Goal: Information Seeking & Learning: Find specific fact

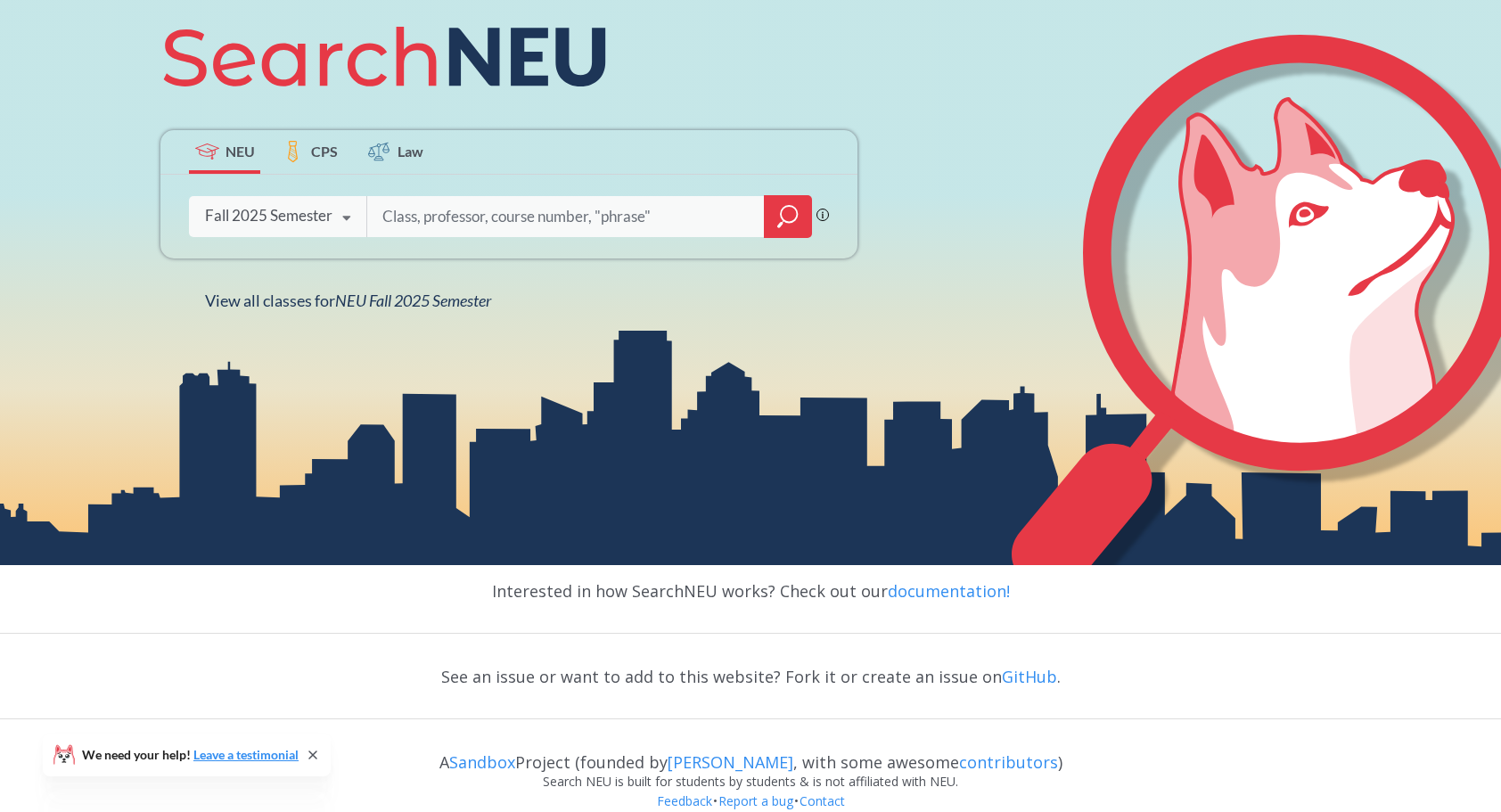
scroll to position [307, 0]
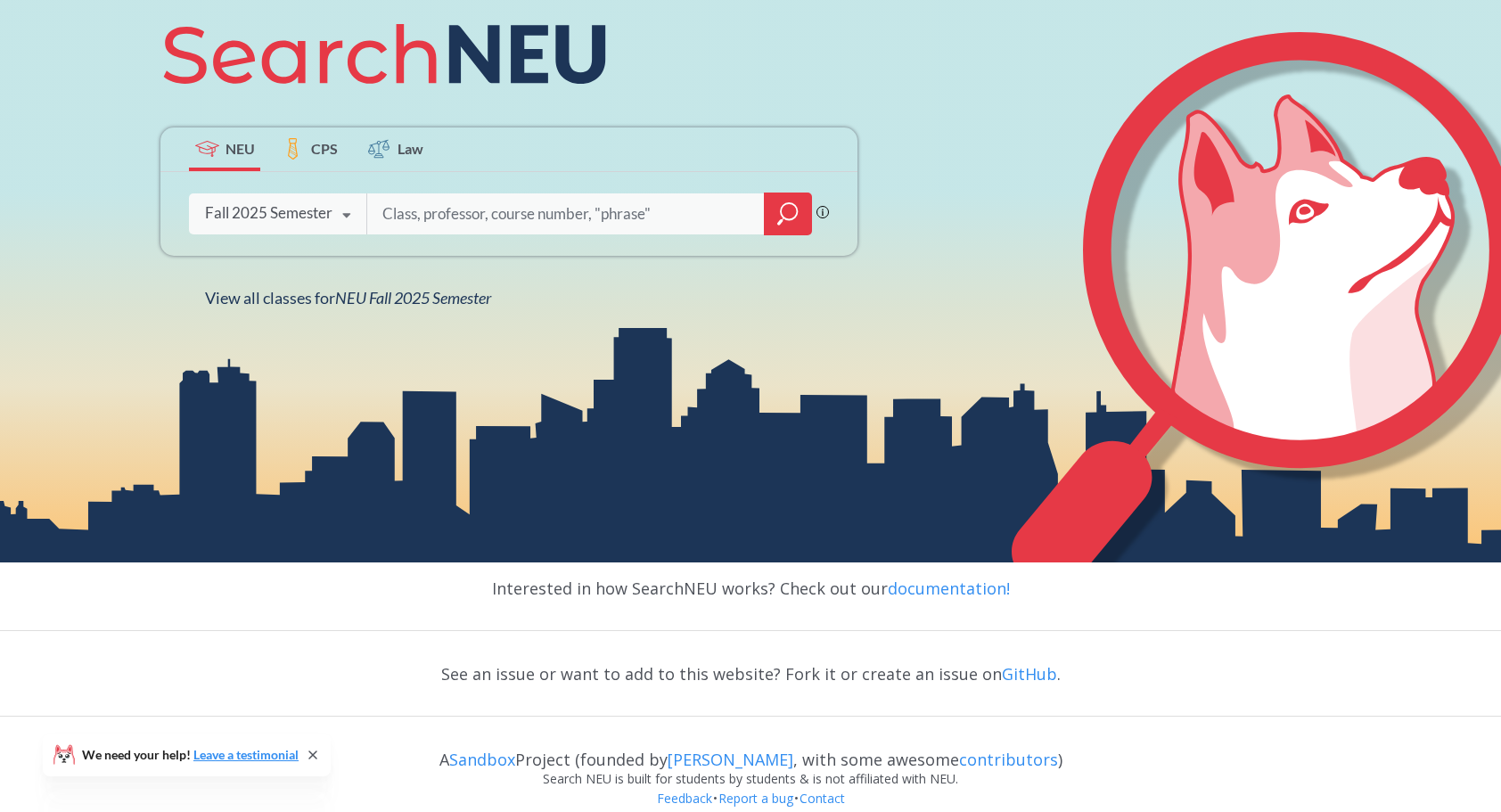
click at [511, 204] on input "search" at bounding box center [565, 214] width 370 height 37
type input "CS 5010"
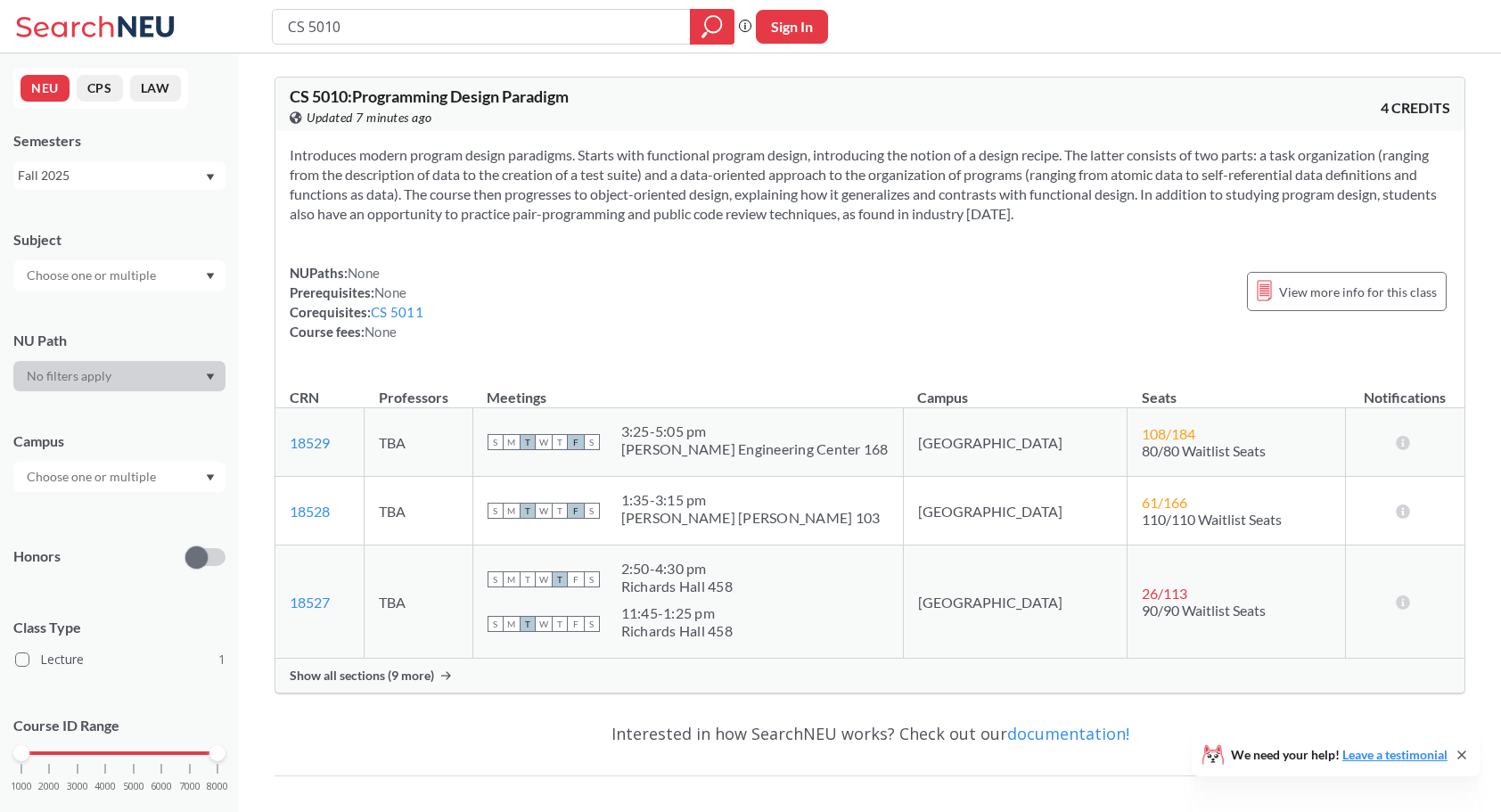
click at [425, 673] on span "Show all sections (9 more)" at bounding box center [361, 675] width 144 height 16
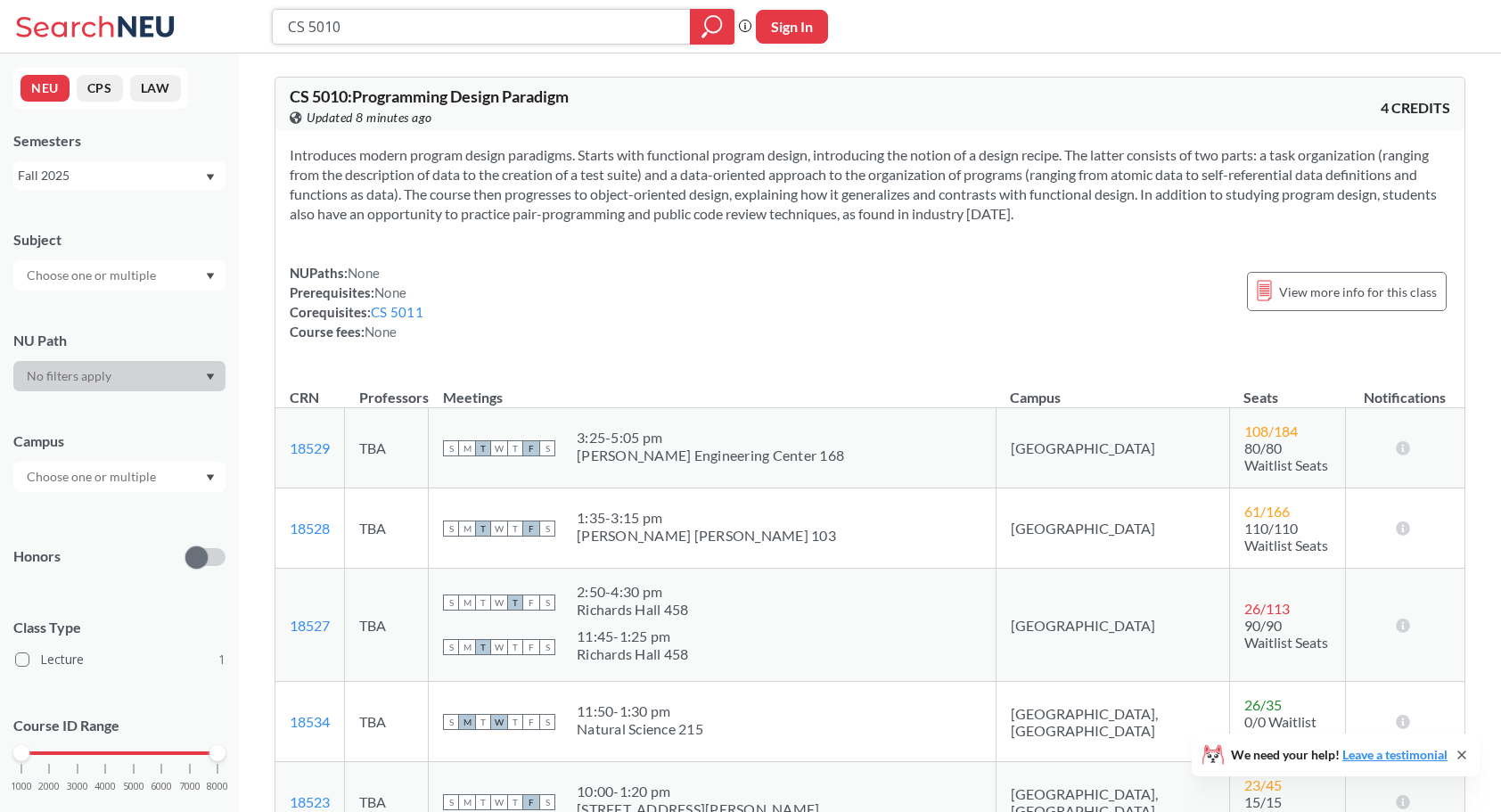
click at [387, 25] on input "CS 5010" at bounding box center [482, 26] width 391 height 30
type input "CS 5011"
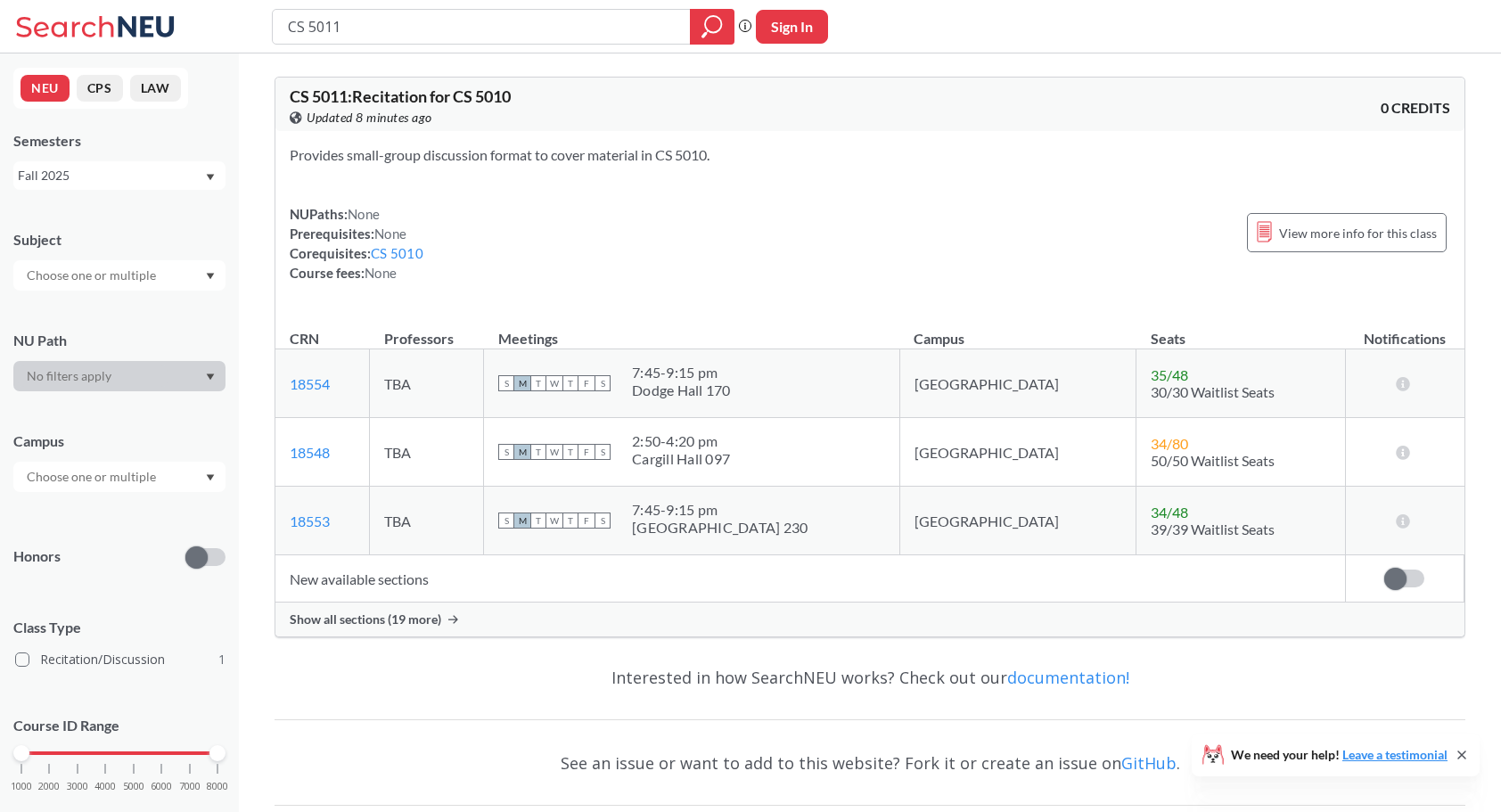
click at [434, 613] on span "Show all sections (19 more)" at bounding box center [365, 619] width 151 height 16
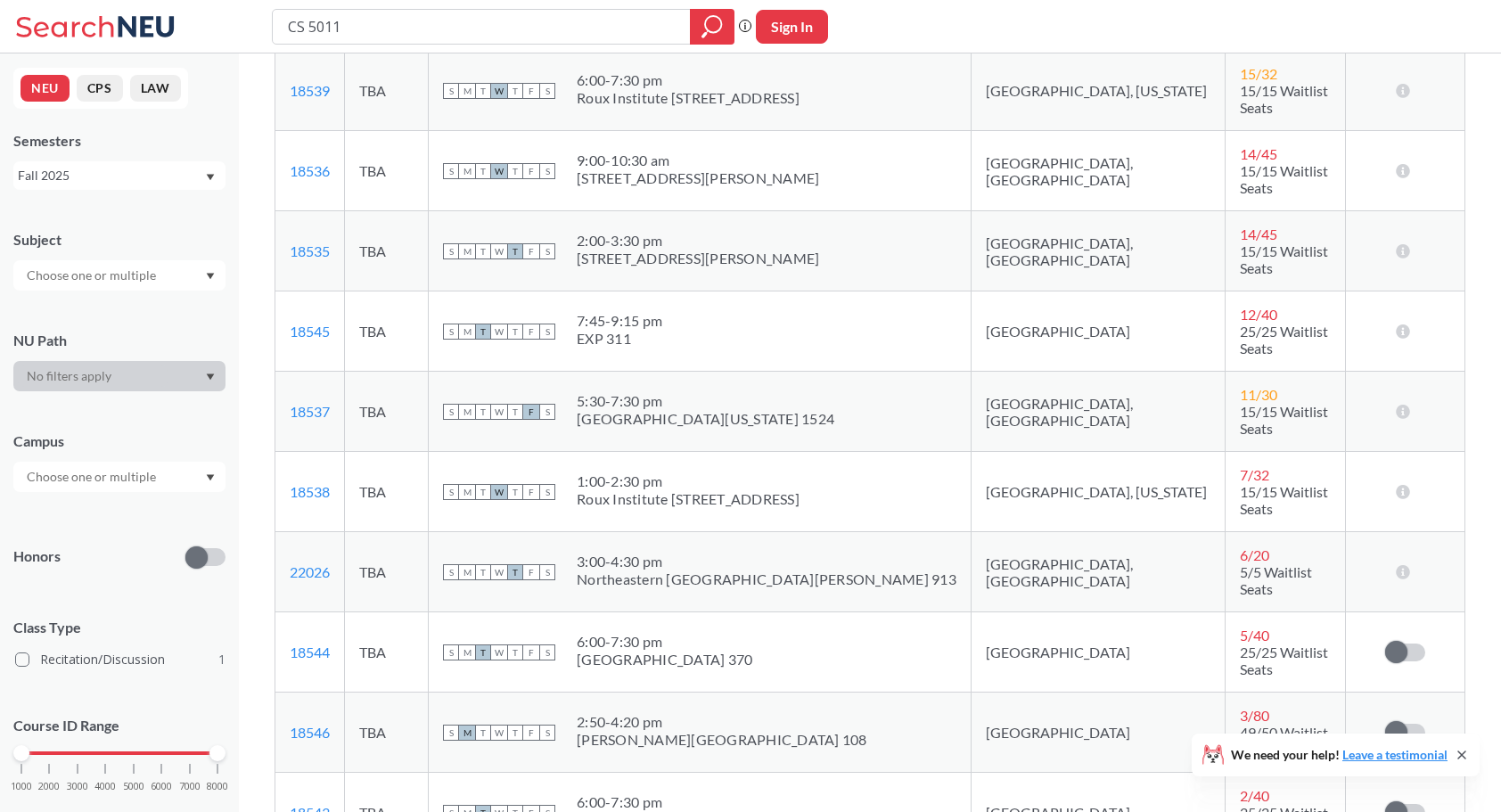
scroll to position [1100, 0]
click at [473, 30] on input "CS 5011" at bounding box center [482, 26] width 391 height 30
type input "CS 5800"
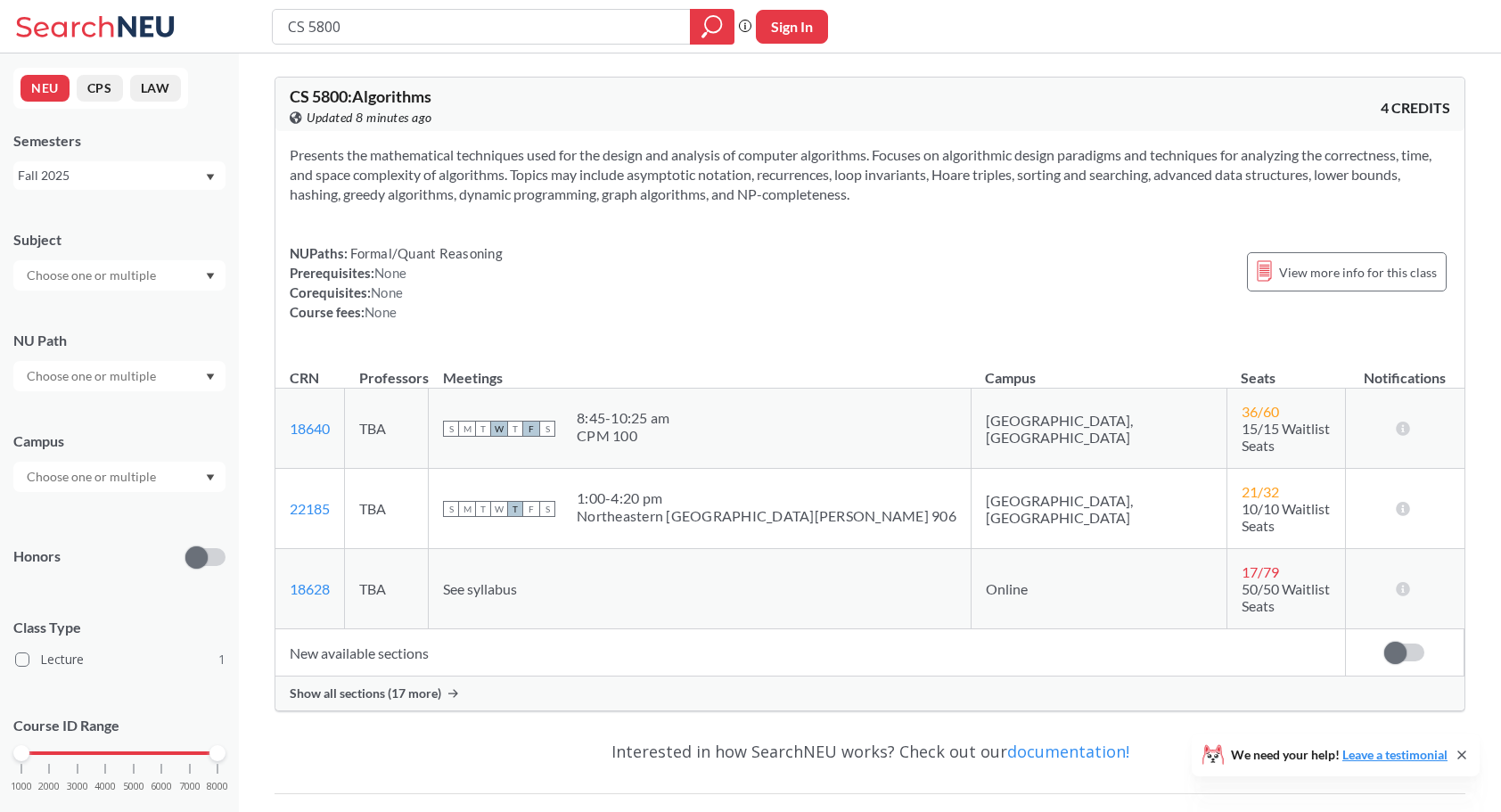
click at [330, 685] on span "Show all sections (17 more)" at bounding box center [365, 693] width 151 height 16
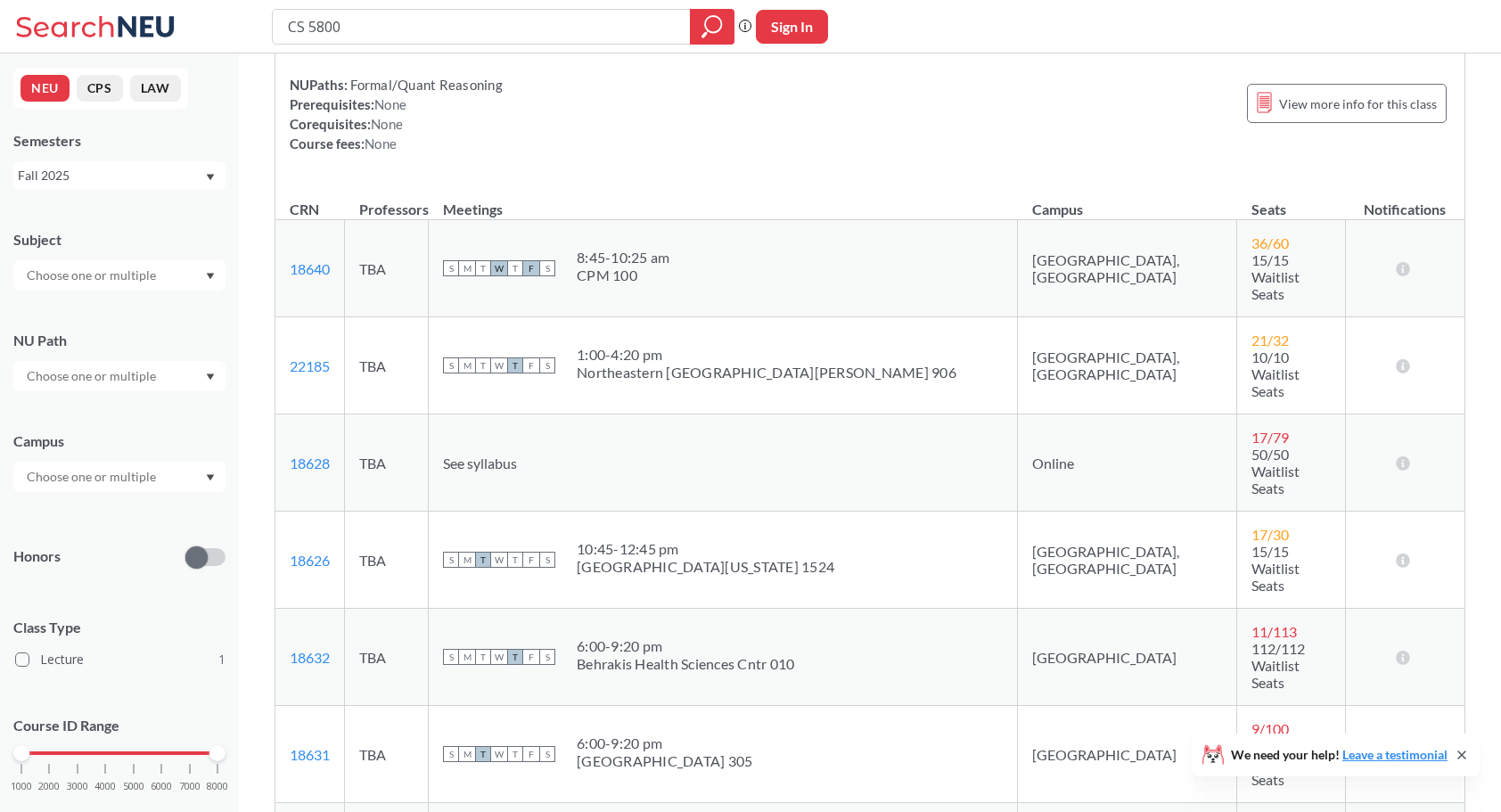
scroll to position [167, 0]
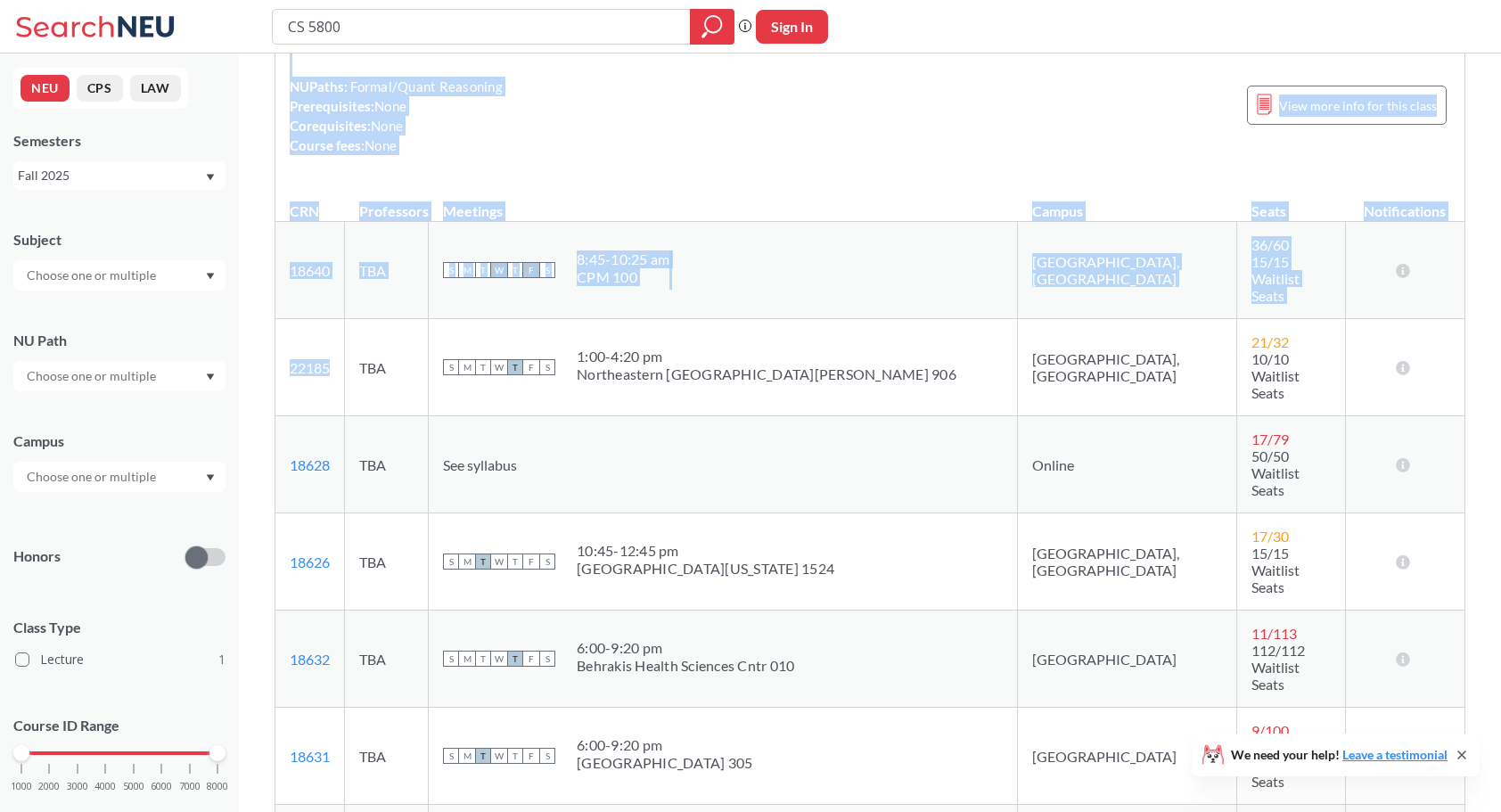
drag, startPoint x: 333, startPoint y: 318, endPoint x: 270, endPoint y: 321, distance: 63.1
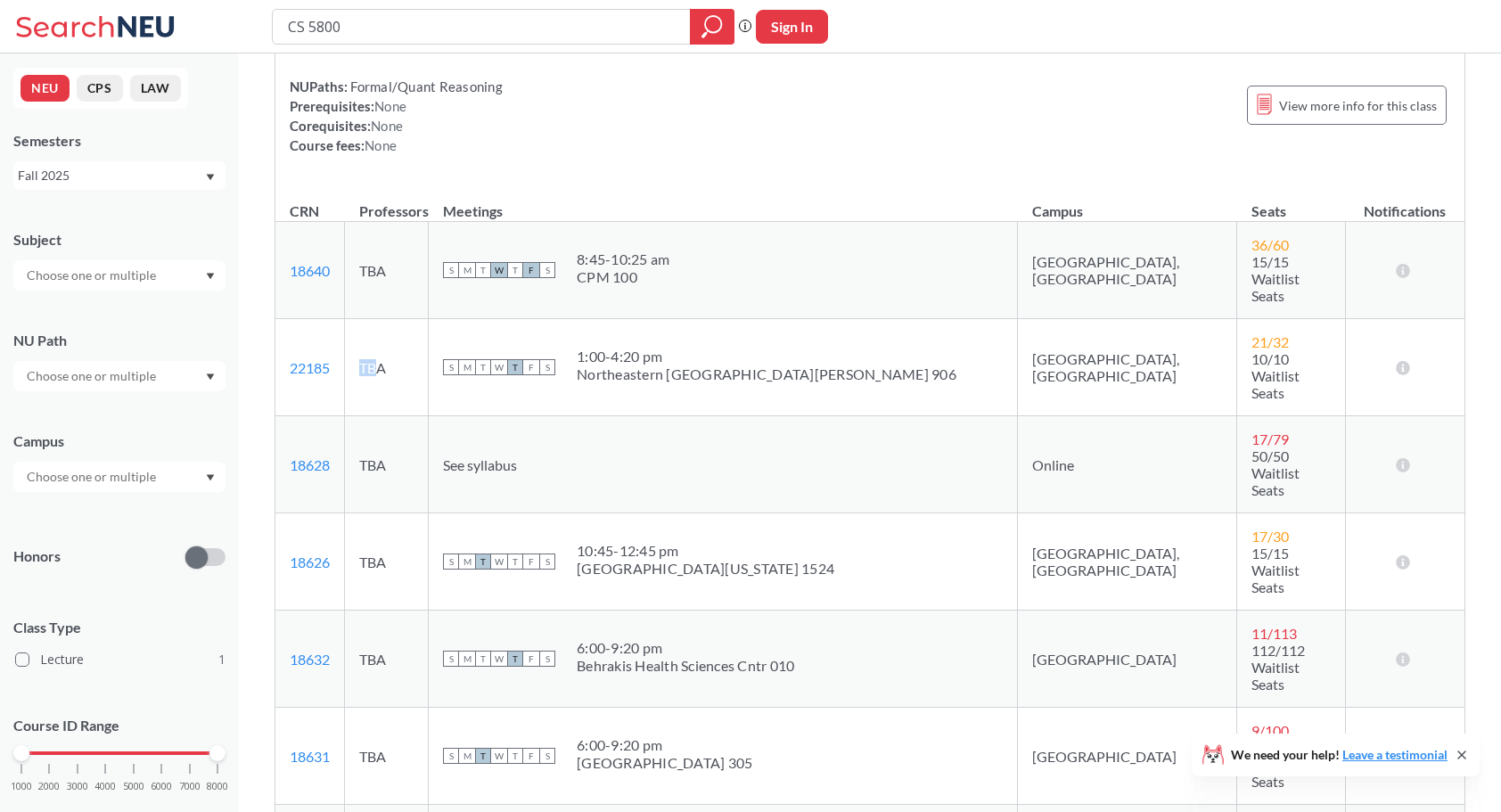
drag, startPoint x: 408, startPoint y: 314, endPoint x: 334, endPoint y: 328, distance: 75.3
click at [334, 328] on tr "22185 View this section on Banner. TBA S M T W T F S 1:00 - 4:20 pm [GEOGRAPHIC…" at bounding box center [869, 367] width 1189 height 97
click at [334, 328] on td "22185 View this section on Banner." at bounding box center [310, 367] width 70 height 97
drag, startPoint x: 334, startPoint y: 328, endPoint x: 281, endPoint y: 330, distance: 53.0
click at [281, 330] on td "22185 View this section on Banner." at bounding box center [310, 367] width 70 height 97
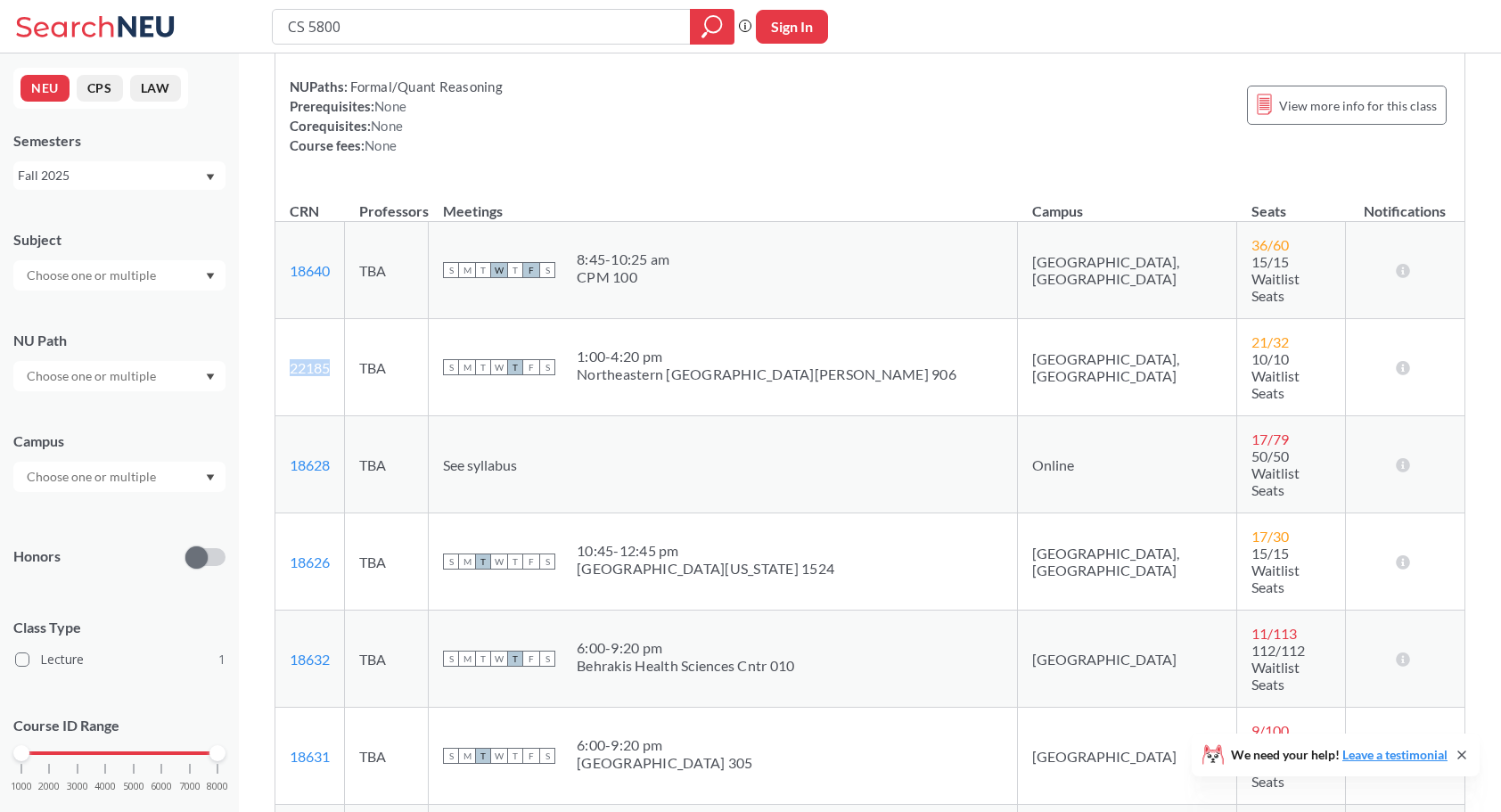
copy link "22185"
